Goal: Transaction & Acquisition: Purchase product/service

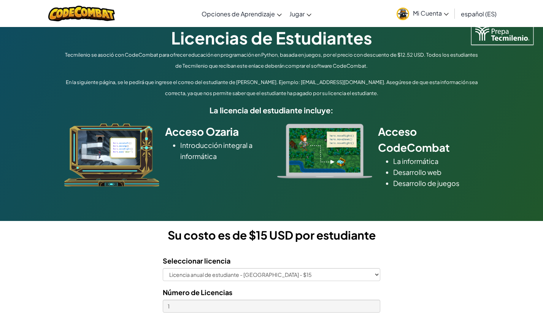
scroll to position [38, 0]
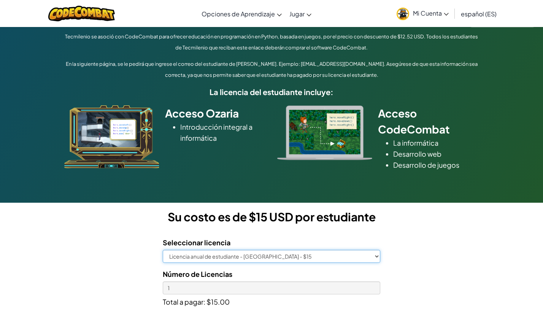
click at [218, 253] on select "Licencia anual de estudiante - [GEOGRAPHIC_DATA] - $15" at bounding box center [271, 256] width 217 height 13
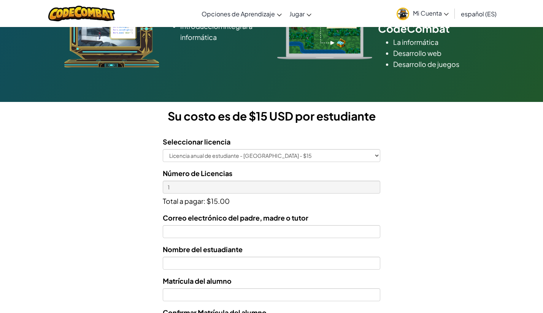
scroll to position [152, 0]
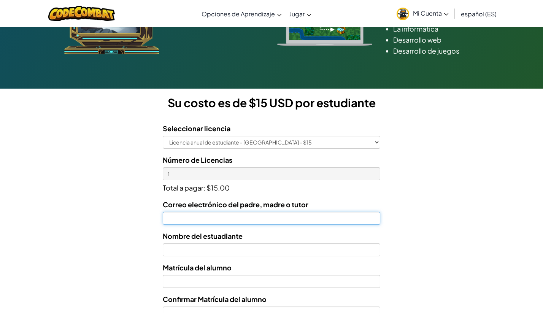
click at [268, 221] on input "Correo electrónico del padre, madre o tutor" at bounding box center [271, 218] width 217 height 13
click at [271, 218] on input "Correo electrónico del padre, madre o tutor" at bounding box center [271, 218] width 217 height 13
click at [229, 215] on input "Correo electrónico del padre, madre o tutor" at bounding box center [271, 218] width 217 height 13
click at [233, 220] on input "Correo electrónico del padre, madre o tutor" at bounding box center [271, 218] width 217 height 13
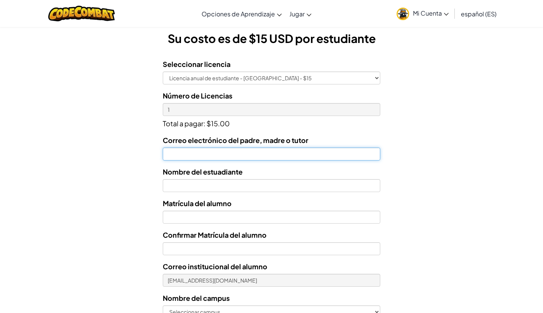
scroll to position [228, 0]
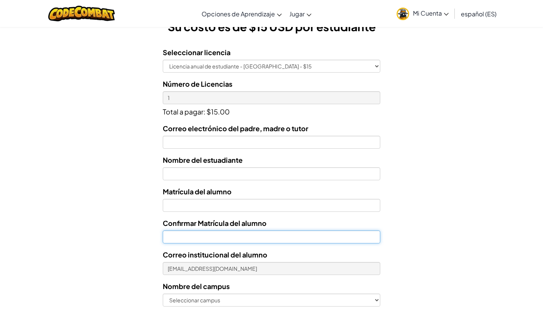
click at [240, 234] on input "Confirmar Matrícula del alumno" at bounding box center [271, 237] width 217 height 13
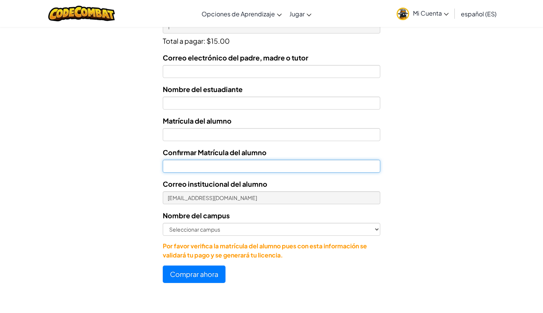
scroll to position [304, 0]
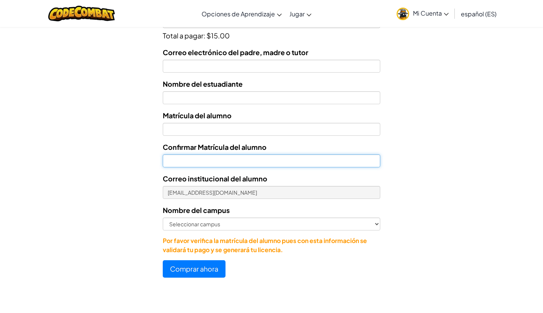
click at [182, 160] on input "Confirmar Matrícula del alumno" at bounding box center [271, 160] width 217 height 13
paste input "v"
type input "vc"
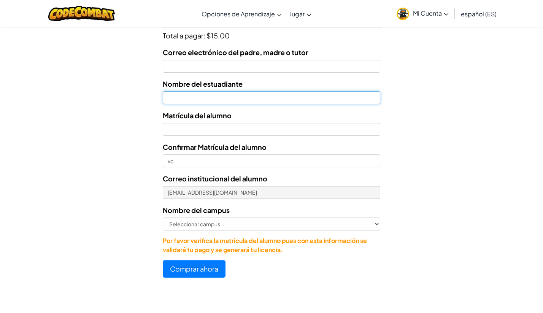
click at [275, 100] on input "text" at bounding box center [271, 97] width 217 height 13
type input "[PERSON_NAME] derma ovhoa"
click at [215, 122] on div "Matrícula del alumno" at bounding box center [271, 123] width 217 height 26
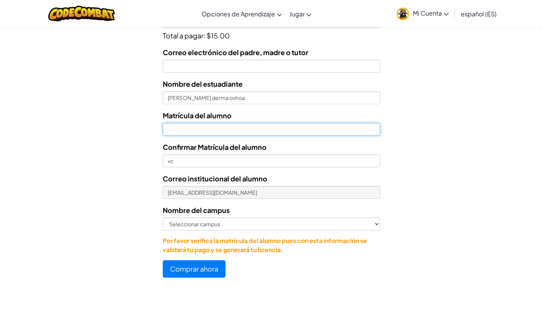
click at [218, 128] on input "Nombre del estuadiante" at bounding box center [271, 129] width 217 height 13
paste input "07182981"
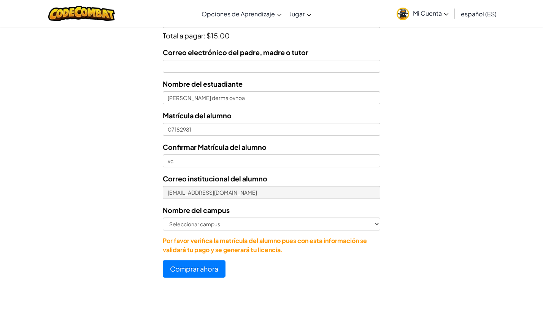
click at [226, 153] on div "Confirmar Matrícula del alumno vc" at bounding box center [271, 155] width 217 height 26
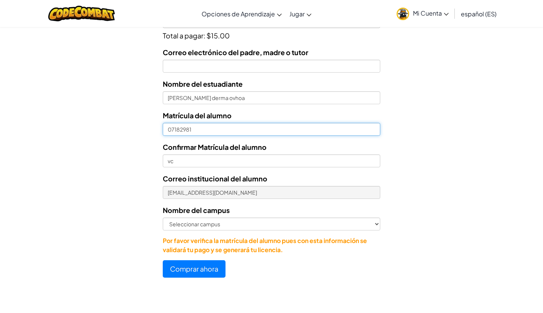
click at [173, 130] on input "07182981" at bounding box center [271, 129] width 217 height 13
drag, startPoint x: 169, startPoint y: 130, endPoint x: 175, endPoint y: 128, distance: 7.0
click at [175, 128] on input "7182981" at bounding box center [271, 129] width 217 height 13
drag, startPoint x: 180, startPoint y: 129, endPoint x: 193, endPoint y: 130, distance: 13.4
click at [193, 130] on input "7182981" at bounding box center [271, 129] width 217 height 13
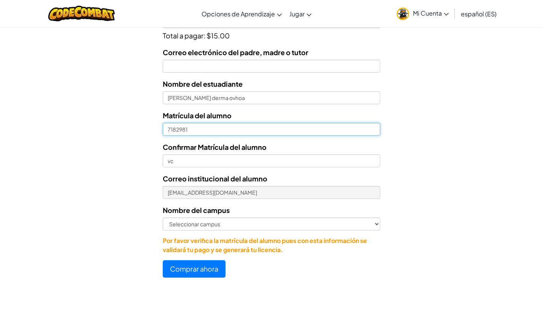
type input "7182981"
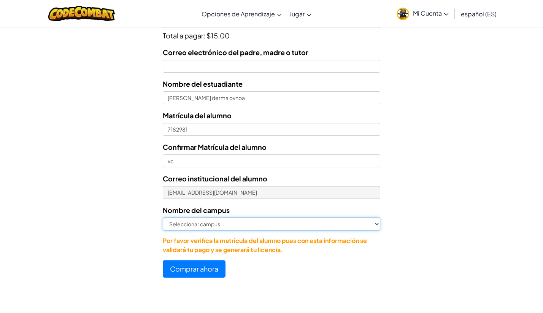
click at [254, 220] on select "Seleccionar campus [GEOGRAPHIC_DATA] Central [GEOGRAPHIC_DATA] [GEOGRAPHIC_DATA…" at bounding box center [271, 224] width 217 height 13
select select "[GEOGRAPHIC_DATA]"
click at [163, 218] on select "Seleccionar campus [GEOGRAPHIC_DATA] Central [GEOGRAPHIC_DATA] [GEOGRAPHIC_DATA…" at bounding box center [271, 224] width 217 height 13
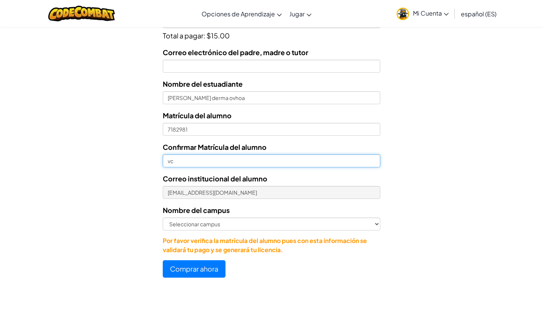
drag, startPoint x: 229, startPoint y: 159, endPoint x: 170, endPoint y: 160, distance: 59.8
click at [170, 160] on input "vc" at bounding box center [271, 160] width 217 height 13
type input "v"
paste input "text"
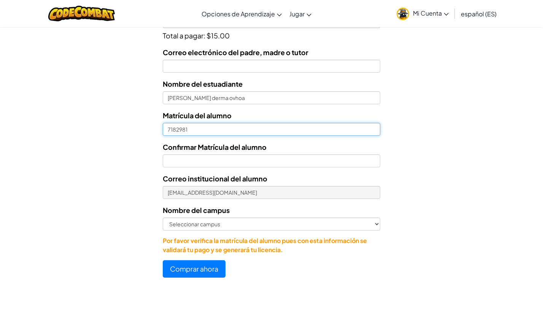
drag, startPoint x: 199, startPoint y: 127, endPoint x: 157, endPoint y: 132, distance: 43.0
click at [157, 132] on form "Seleccionar licencia Licencia anual de estudiante - [GEOGRAPHIC_DATA] - $15 Núm…" at bounding box center [190, 121] width 380 height 313
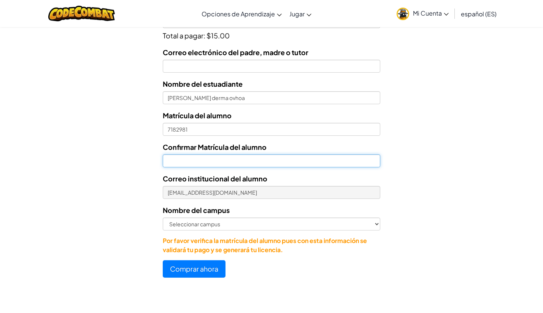
click at [203, 161] on input "Confirmar Matrícula del alumno" at bounding box center [271, 160] width 217 height 13
click at [184, 159] on input "Confirmar Matrícula del alumno" at bounding box center [271, 160] width 217 height 13
drag, startPoint x: 187, startPoint y: 155, endPoint x: 185, endPoint y: 163, distance: 7.8
click at [187, 156] on input "Confirmar Matrícula del alumno" at bounding box center [271, 160] width 217 height 13
click at [185, 163] on input "Confirmar Matrícula del alumno" at bounding box center [271, 160] width 217 height 13
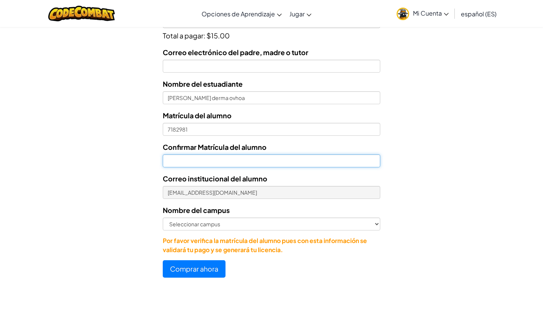
paste input "7"
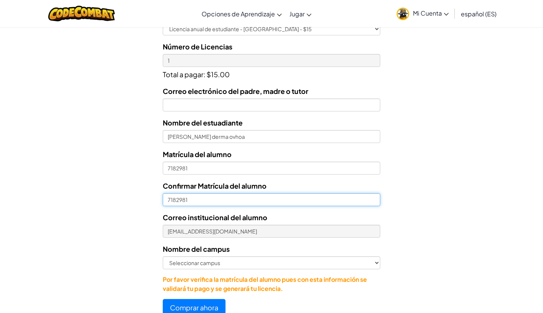
scroll to position [190, 0]
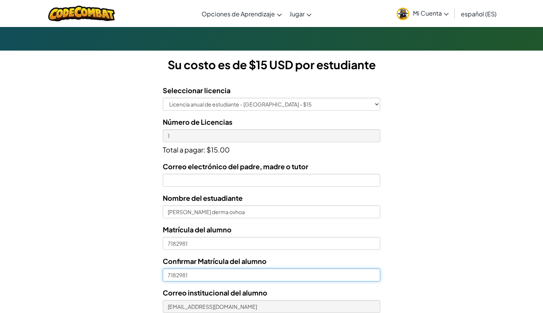
type input "7182981"
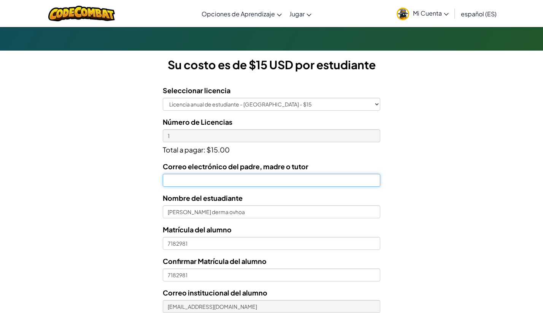
click at [237, 180] on input "Correo electrónico del padre, madre o tutor" at bounding box center [271, 180] width 217 height 13
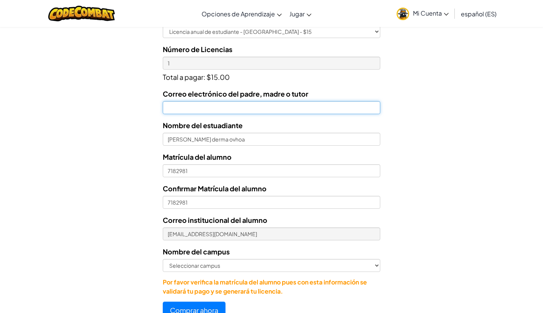
scroll to position [266, 0]
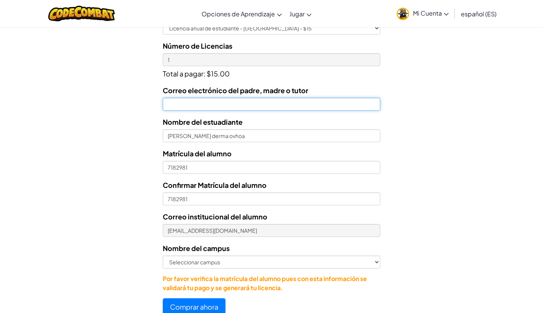
click at [195, 105] on input "Correo electrónico del padre, madre o tutor" at bounding box center [271, 104] width 217 height 13
type input "[EMAIL_ADDRESS][DOMAIN_NAME]"
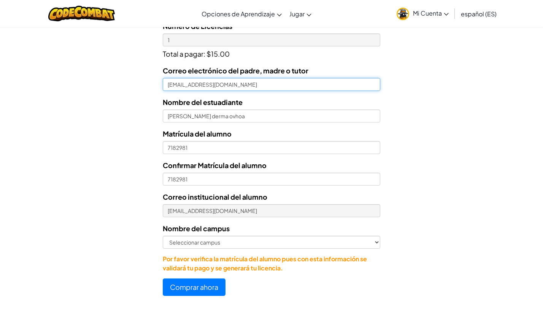
scroll to position [304, 0]
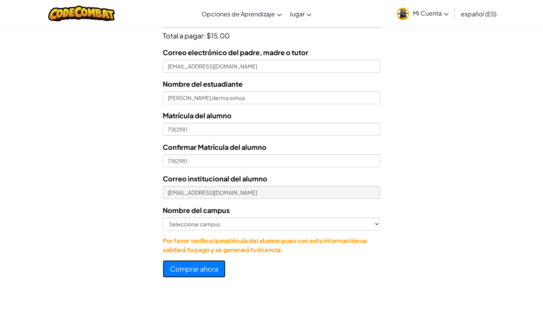
click at [181, 273] on button "Comprar ahora" at bounding box center [194, 269] width 63 height 18
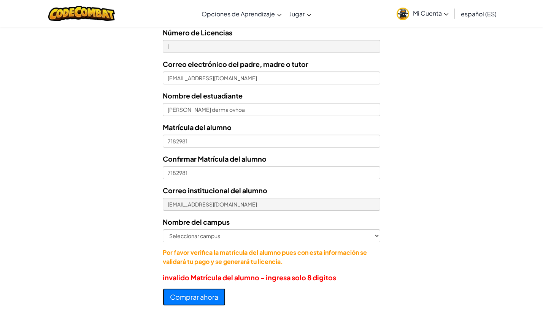
scroll to position [266, 0]
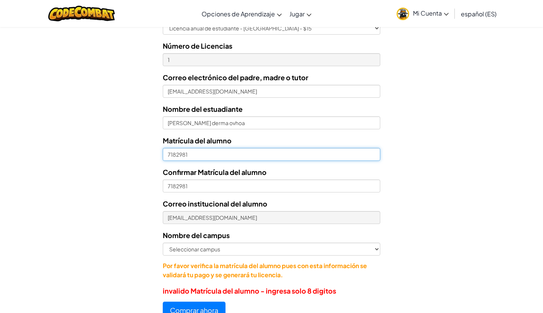
click at [168, 156] on input "7182981" at bounding box center [271, 154] width 217 height 13
type input "AL07182981"
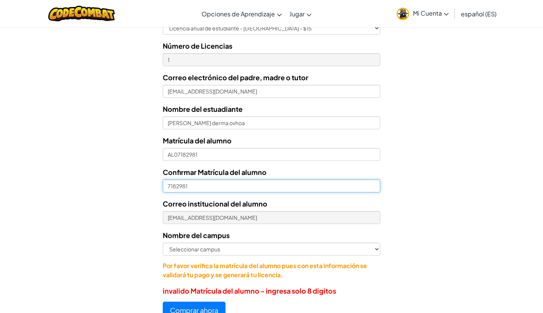
click at [167, 188] on input "7182981" at bounding box center [271, 186] width 217 height 13
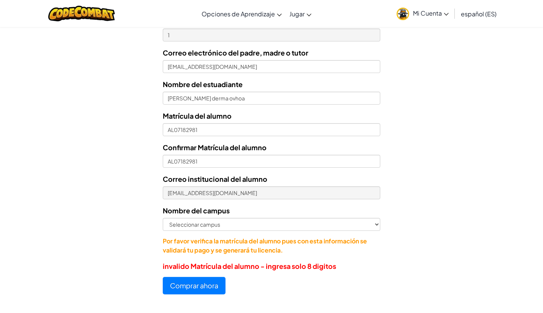
scroll to position [304, 0]
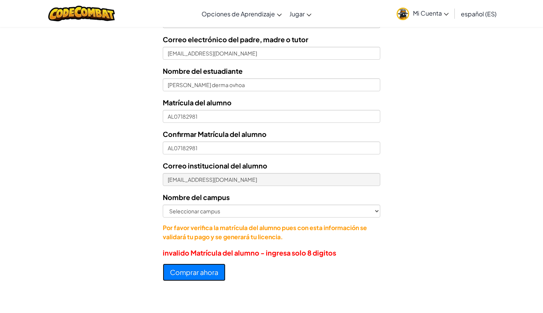
click at [206, 275] on button "Comprar ahora" at bounding box center [194, 273] width 63 height 18
click at [214, 271] on button "Comprar ahora" at bounding box center [194, 273] width 63 height 18
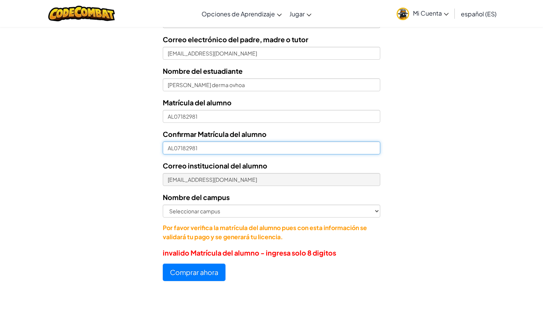
click at [175, 152] on input "AL07182981" at bounding box center [271, 148] width 217 height 13
type input "07182981"
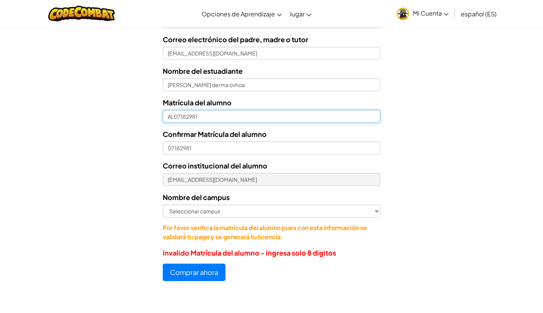
click at [173, 117] on input "AL07182981" at bounding box center [271, 116] width 217 height 13
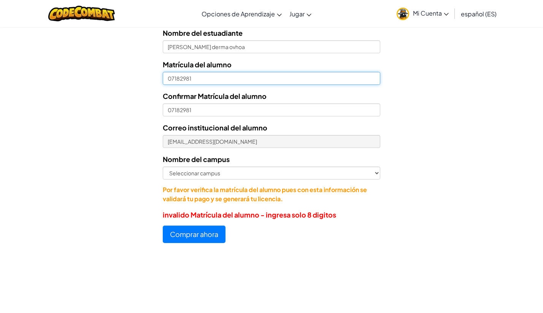
type input "07182981"
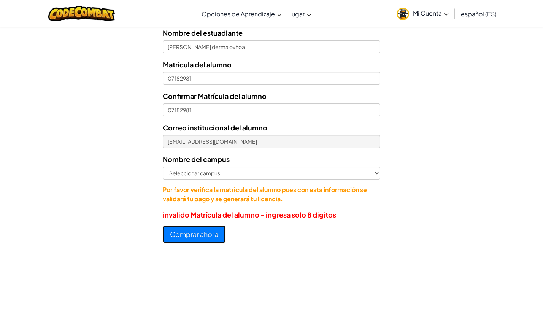
click at [214, 235] on button "Comprar ahora" at bounding box center [194, 235] width 63 height 18
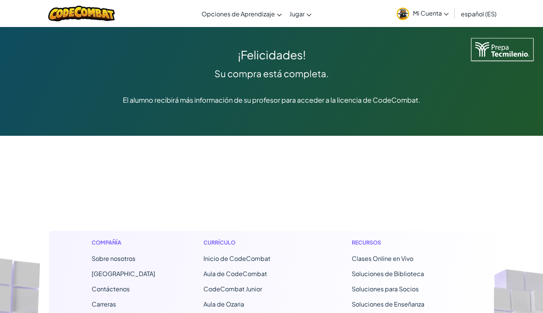
drag, startPoint x: 411, startPoint y: 122, endPoint x: 522, endPoint y: 154, distance: 115.4
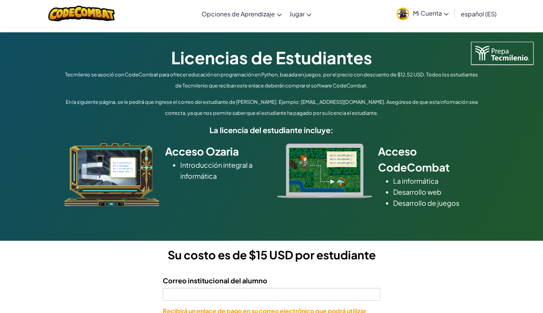
click at [426, 17] on span "Mi Cuenta" at bounding box center [431, 13] width 36 height 8
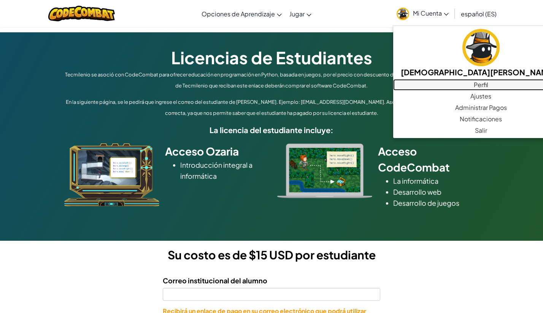
click at [414, 86] on link "Perfil" at bounding box center [480, 84] width 175 height 11
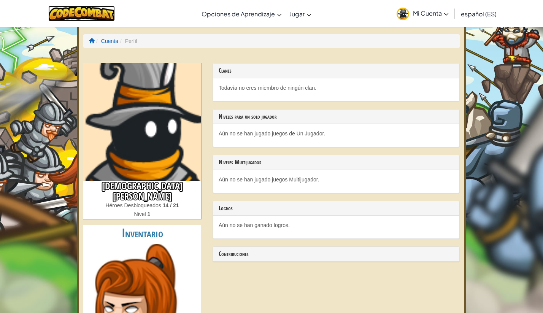
click at [90, 16] on img at bounding box center [81, 14] width 67 height 16
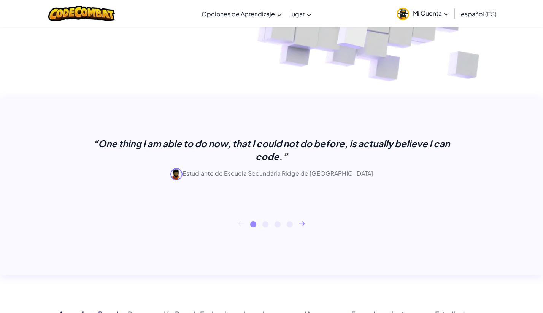
scroll to position [152, 0]
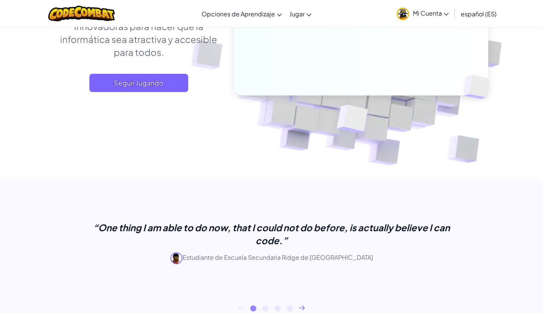
click at [420, 18] on link "Mi Cuenta" at bounding box center [423, 14] width 60 height 24
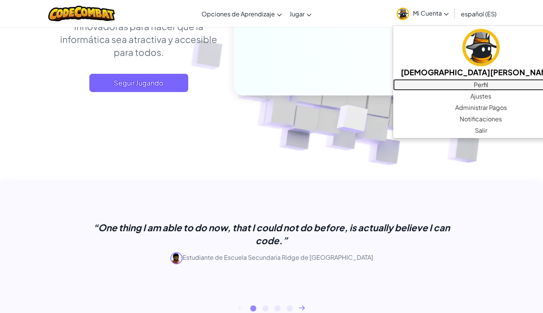
click at [421, 81] on link "Perfil" at bounding box center [480, 84] width 175 height 11
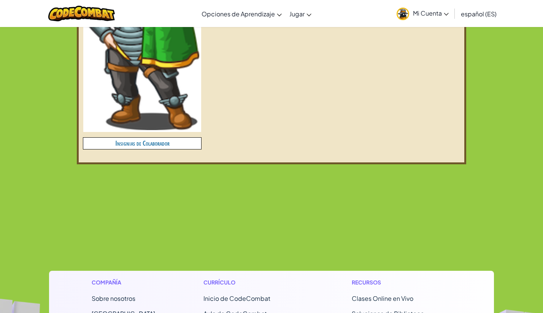
scroll to position [380, 0]
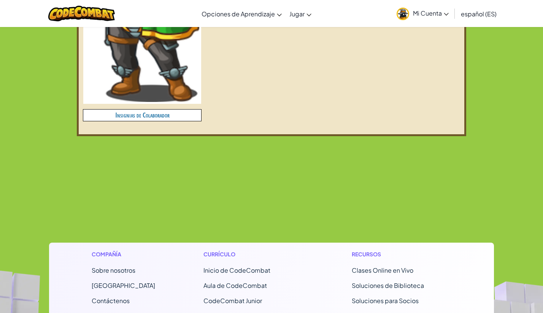
click at [438, 14] on span "Mi Cuenta" at bounding box center [431, 13] width 36 height 8
